Goal: Task Accomplishment & Management: Complete application form

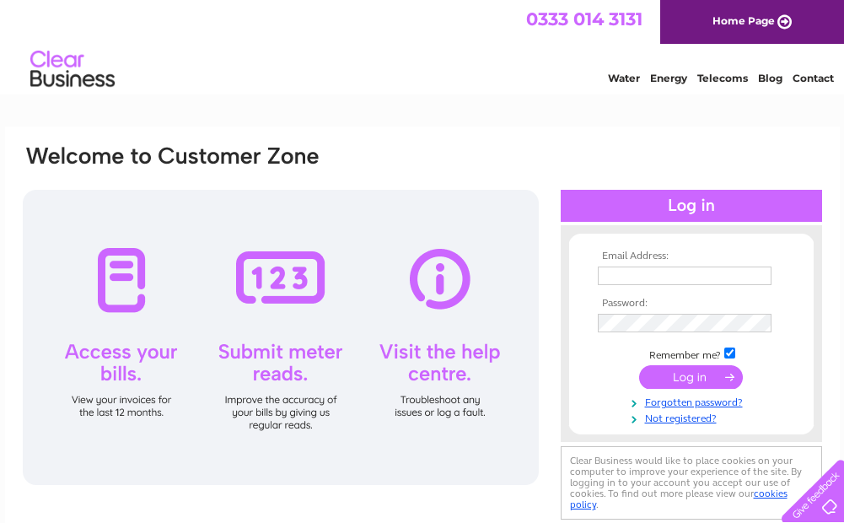
click at [612, 280] on input "text" at bounding box center [685, 276] width 174 height 19
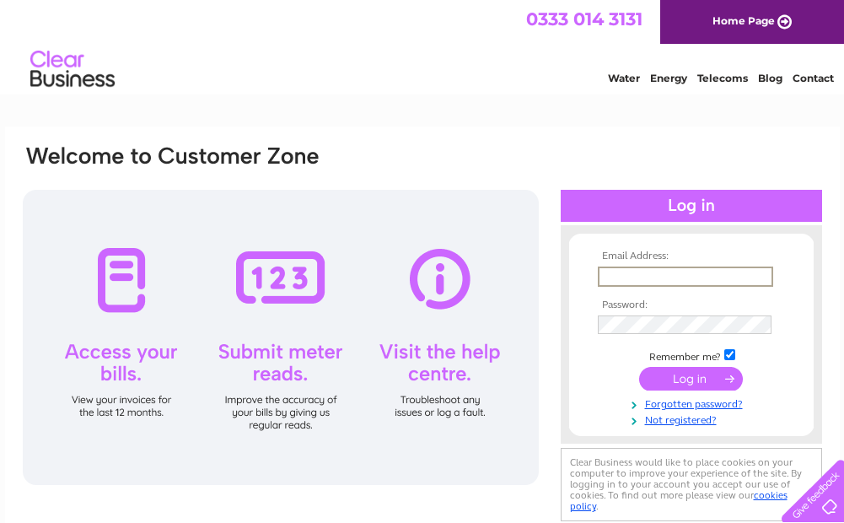
type input "inverness@oilvinegar.co.uk"
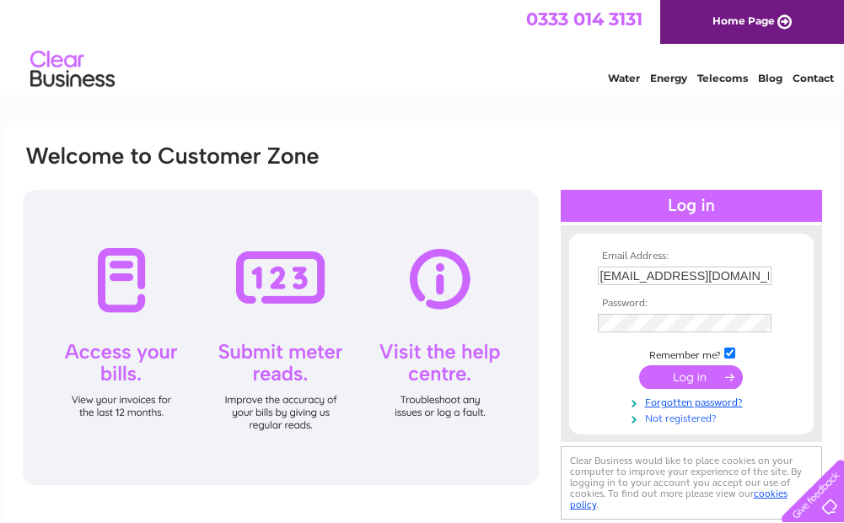
click at [672, 424] on link "Not registered?" at bounding box center [693, 417] width 191 height 16
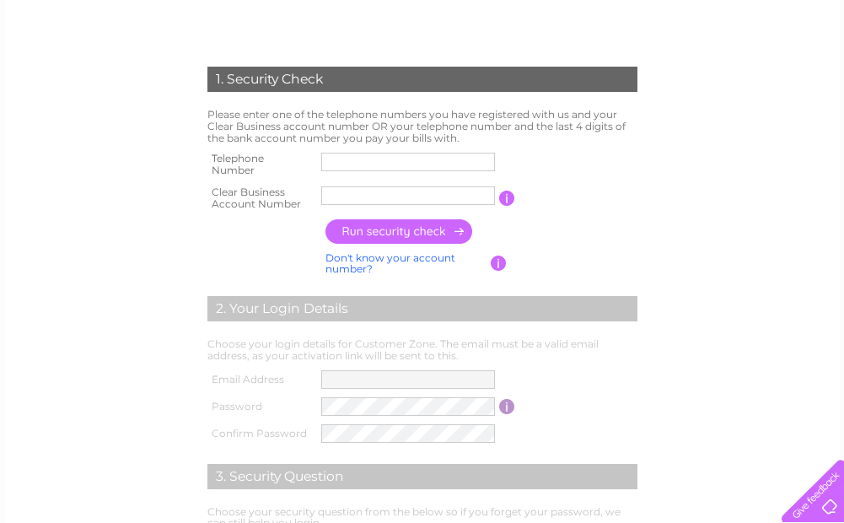
scroll to position [337, 0]
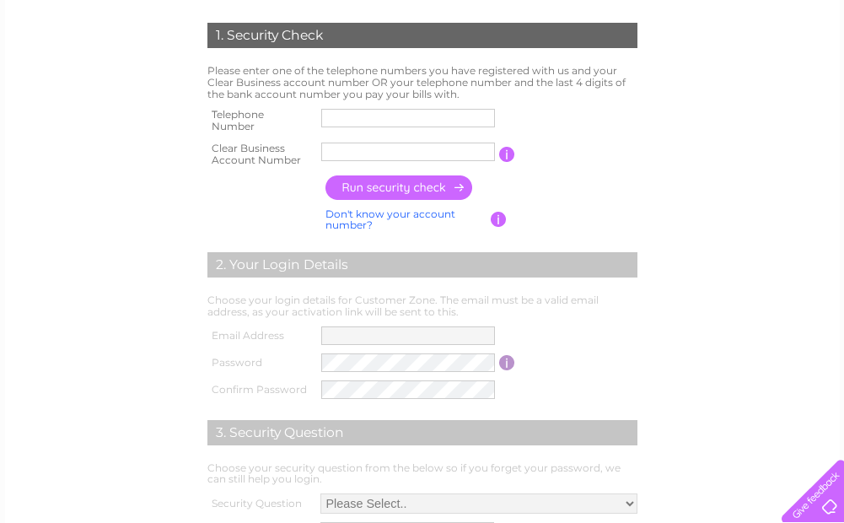
click at [445, 121] on input "text" at bounding box center [408, 118] width 174 height 19
type input "01463240073"
type input "[PERSON_NAME] End"
click at [420, 189] on input "button" at bounding box center [400, 187] width 148 height 24
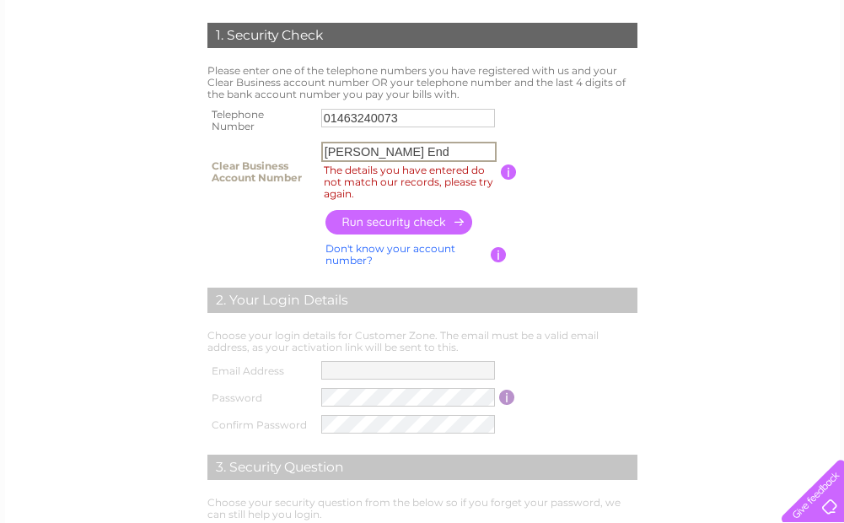
click at [422, 156] on input "[PERSON_NAME] End" at bounding box center [408, 152] width 175 height 20
drag, startPoint x: 384, startPoint y: 159, endPoint x: 278, endPoint y: 165, distance: 106.4
click at [278, 165] on tr "Clear Business Account Number [PERSON_NAME] End The details you have entered do…" at bounding box center [422, 171] width 439 height 68
click at [385, 247] on link "Don't know your account number?" at bounding box center [391, 254] width 130 height 24
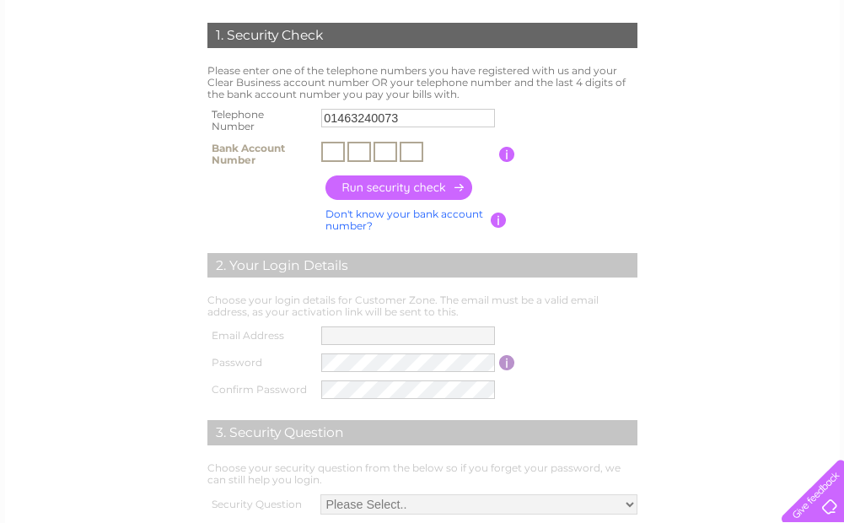
click at [335, 159] on input "text" at bounding box center [333, 152] width 24 height 20
type input "0"
click at [365, 153] on input "text" at bounding box center [360, 152] width 24 height 20
type input "3"
click at [389, 155] on input "text" at bounding box center [386, 152] width 24 height 20
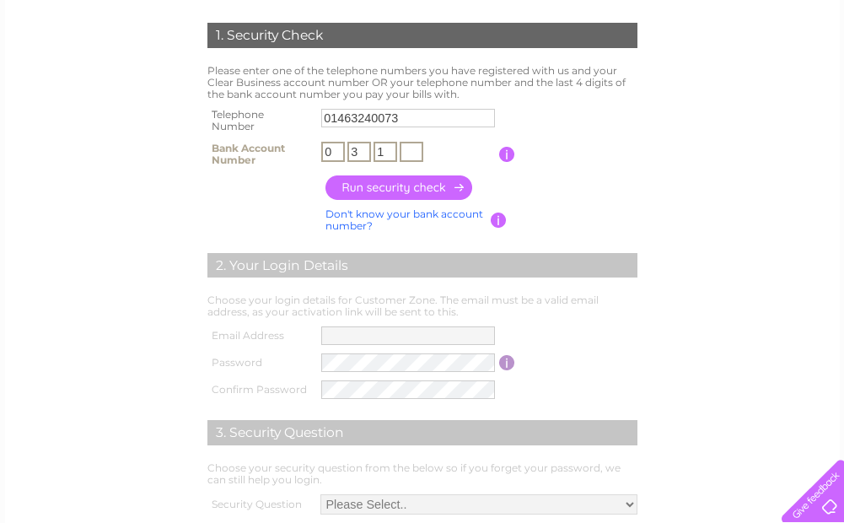
type input "1"
click at [413, 152] on input "text" at bounding box center [412, 152] width 24 height 20
type input "3"
click at [388, 185] on input "button" at bounding box center [400, 187] width 148 height 24
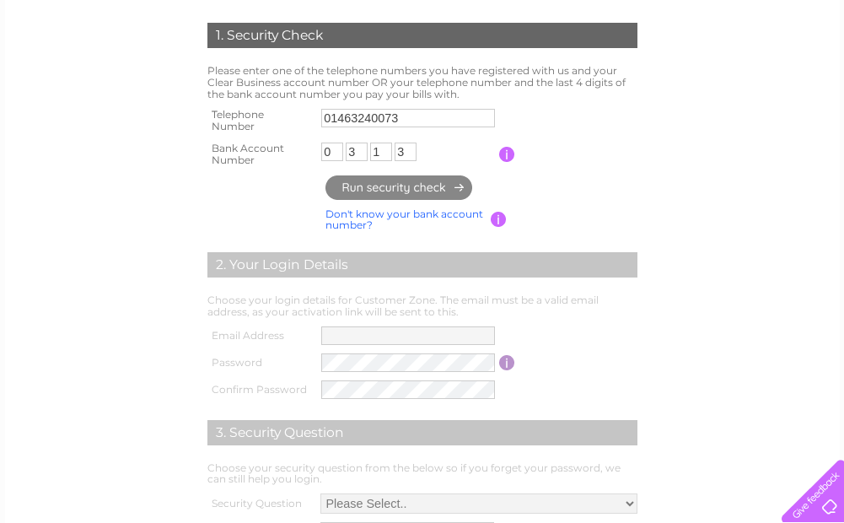
type input "**********"
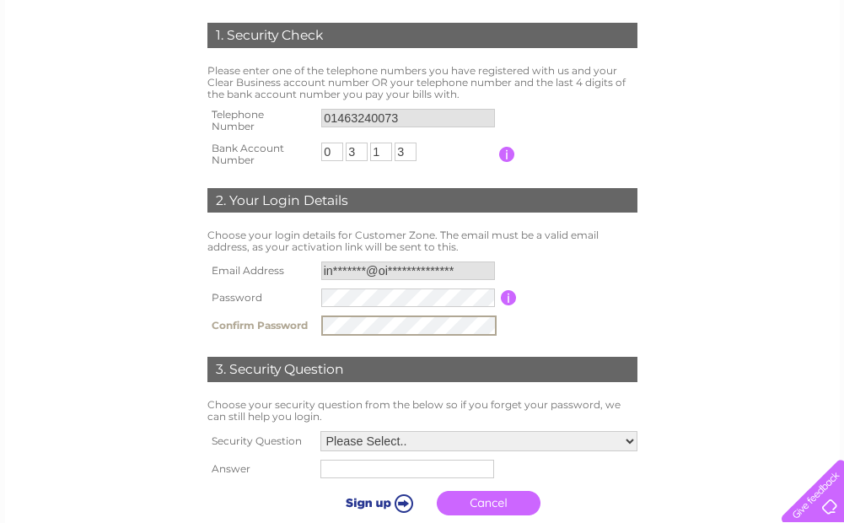
click at [454, 437] on select "Please Select.. In what town or city was your first job? In what town or city d…" at bounding box center [479, 441] width 317 height 20
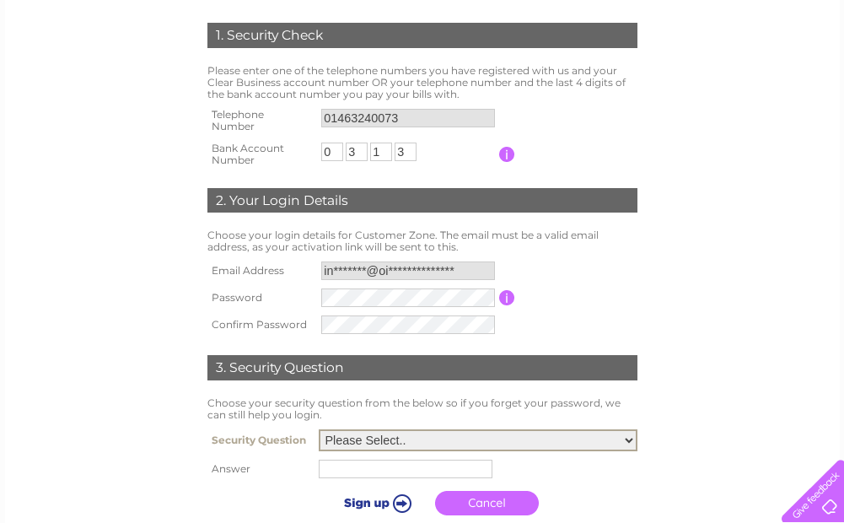
select select "5"
click at [319, 430] on select "Please Select.. In what town or city was your first job? In what town or city d…" at bounding box center [478, 440] width 319 height 22
click at [434, 466] on input "text" at bounding box center [406, 469] width 174 height 19
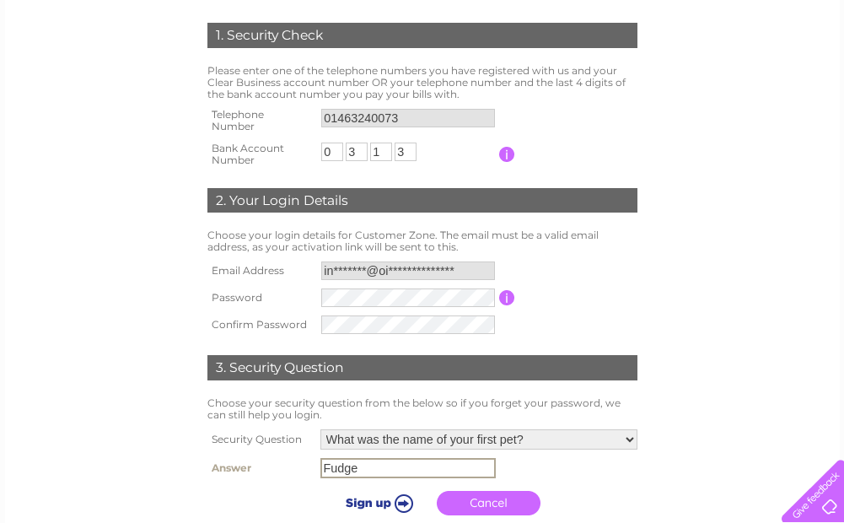
type input "Fudge"
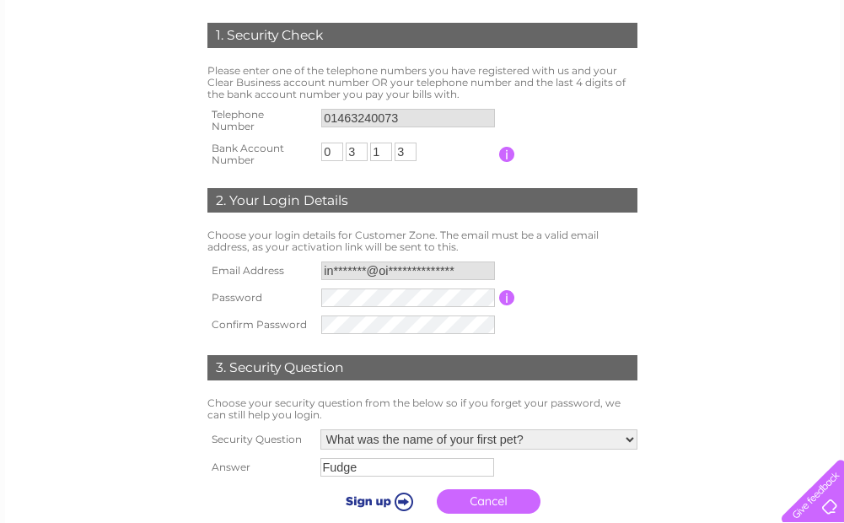
click at [373, 502] on input "submit" at bounding box center [377, 501] width 104 height 24
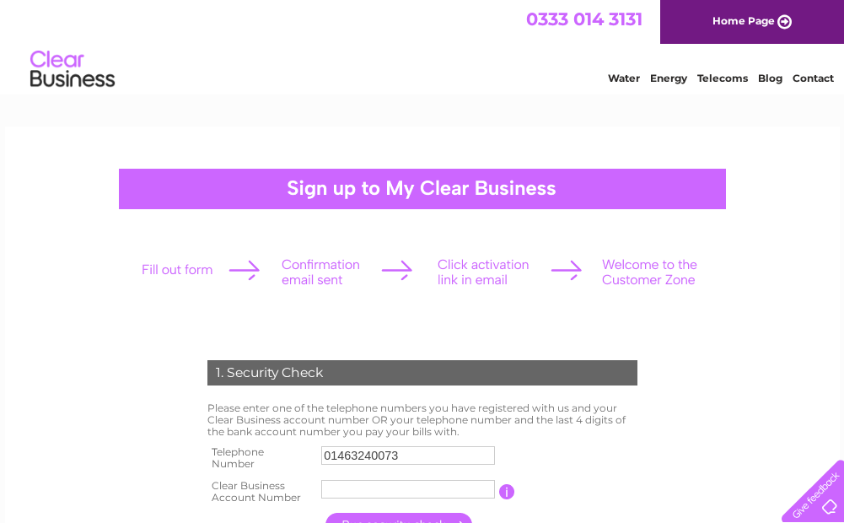
click at [738, 16] on link "Home Page" at bounding box center [752, 22] width 184 height 44
